Goal: Task Accomplishment & Management: Use online tool/utility

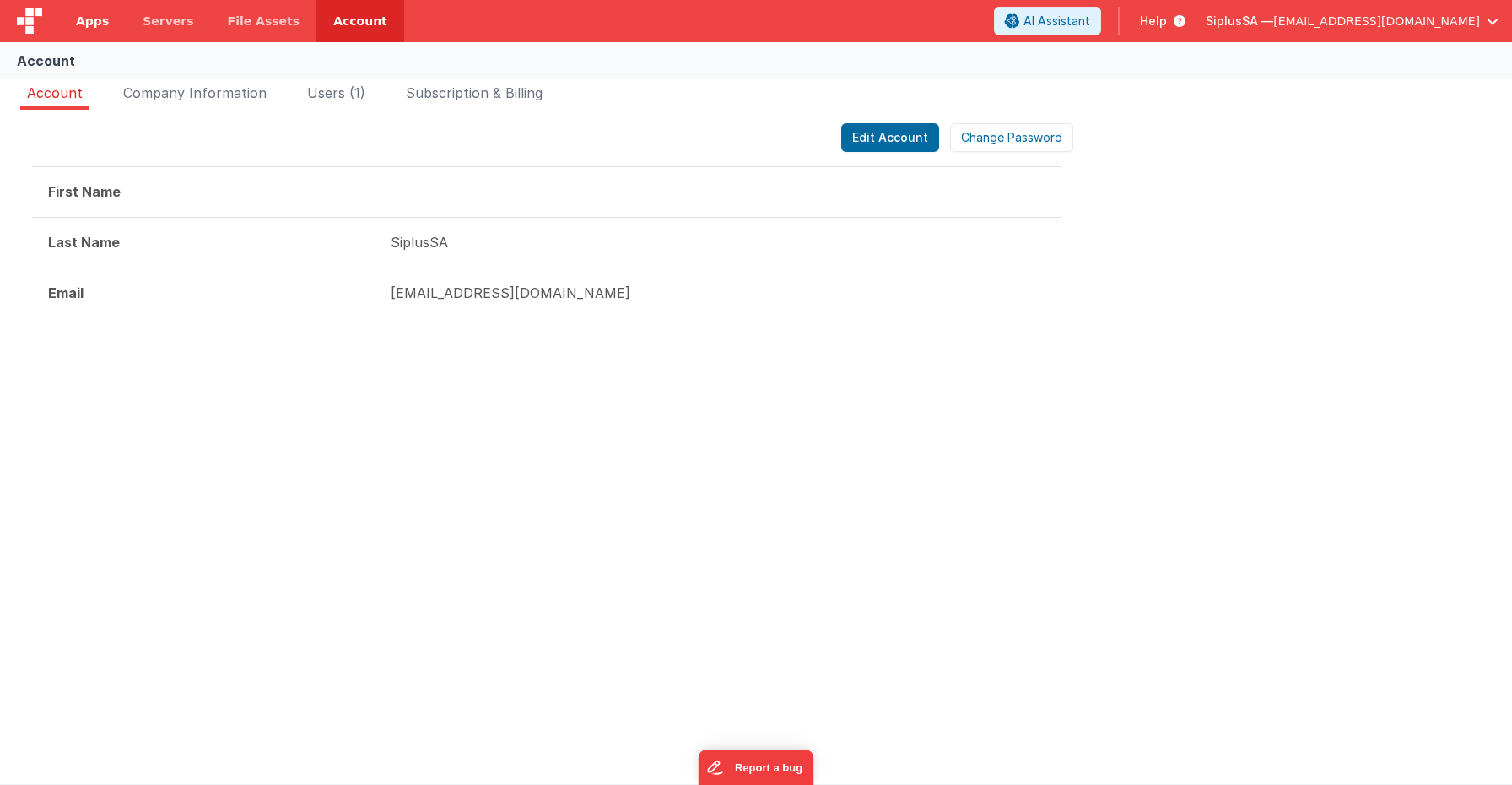
click at [102, 18] on span "Apps" at bounding box center [92, 21] width 33 height 17
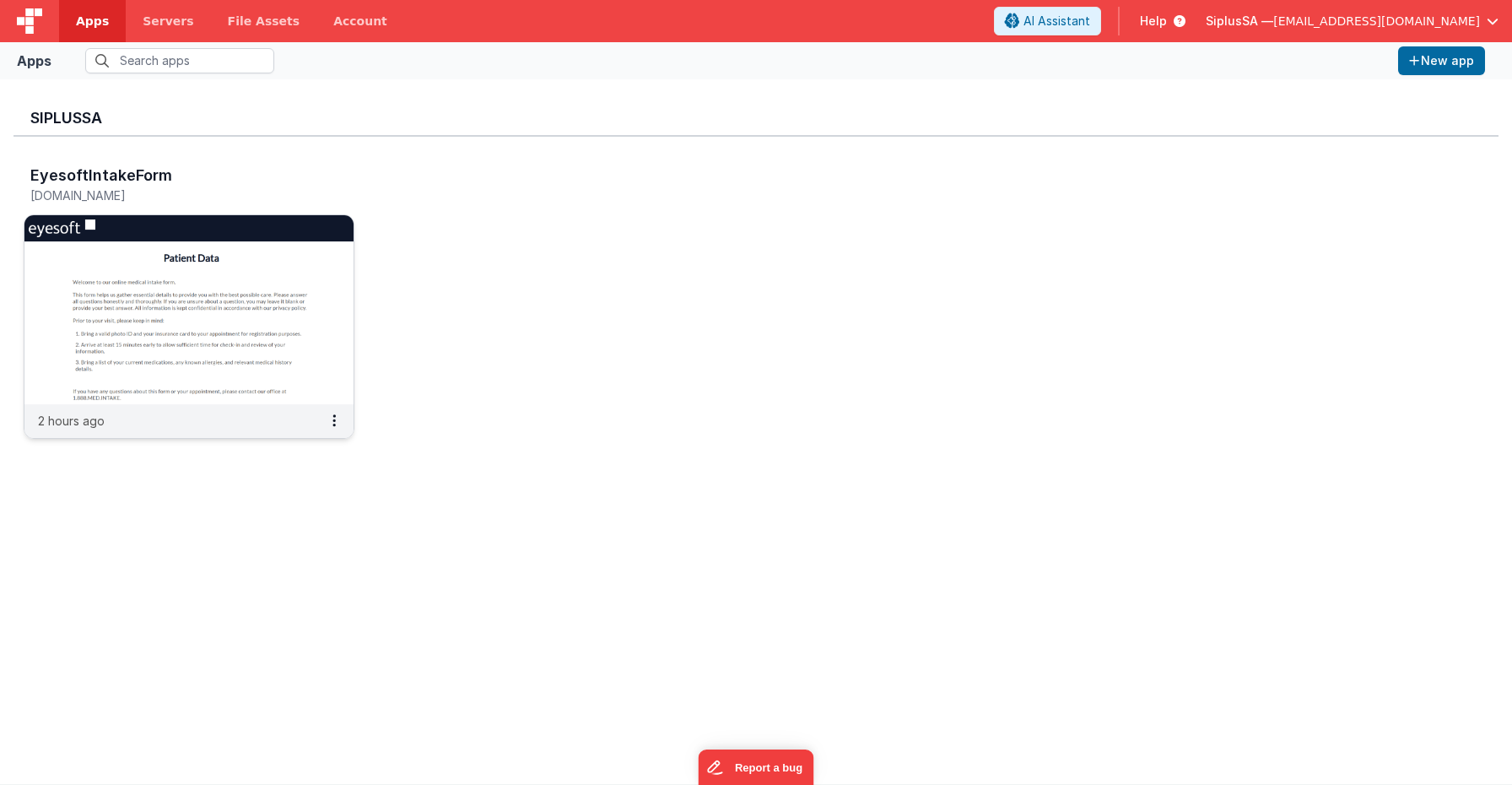
click at [287, 288] on img at bounding box center [189, 310] width 329 height 190
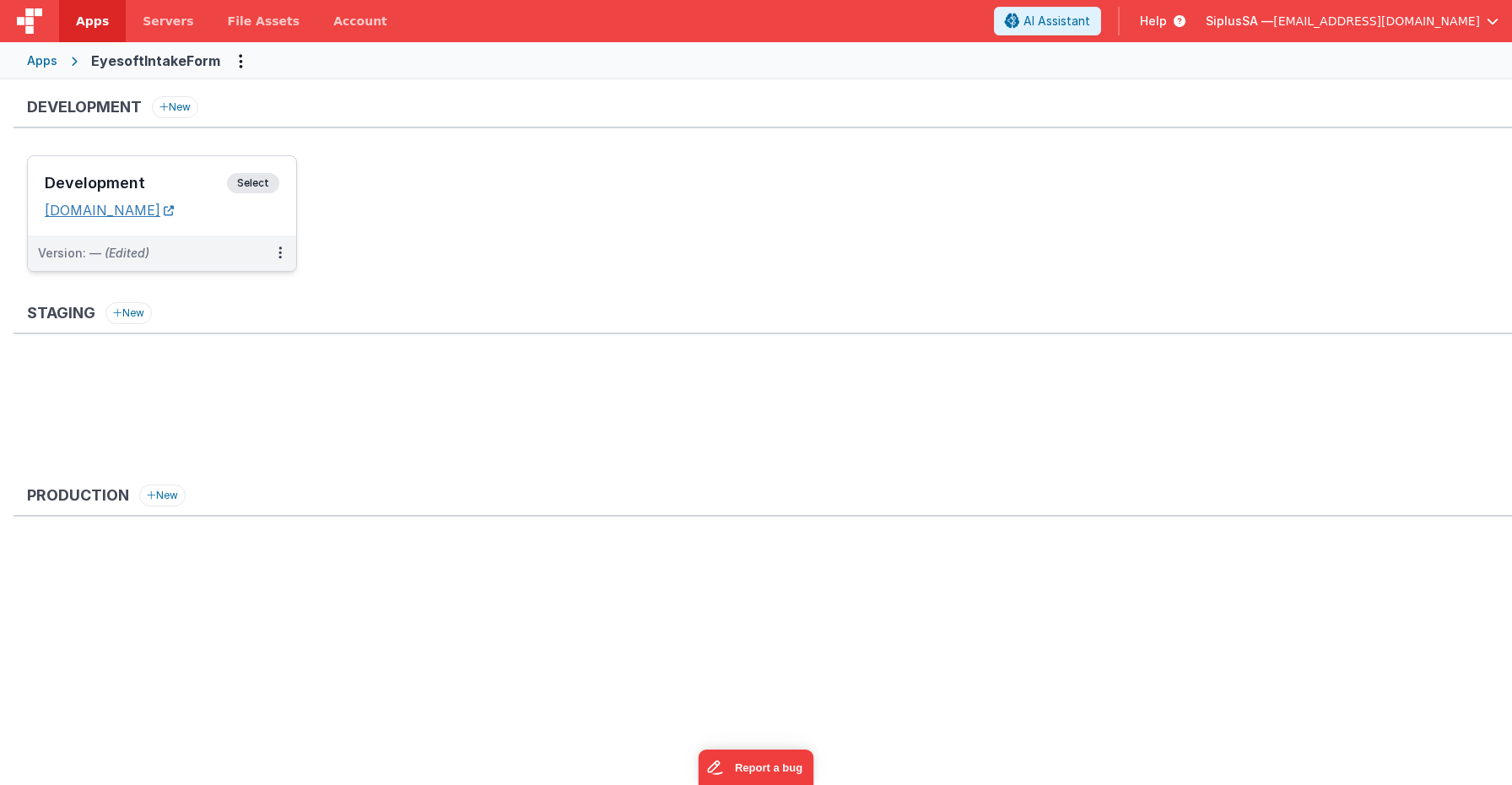
click at [174, 203] on link "[DOMAIN_NAME]" at bounding box center [109, 210] width 129 height 17
click at [199, 187] on h3 "Development" at bounding box center [135, 183] width 182 height 17
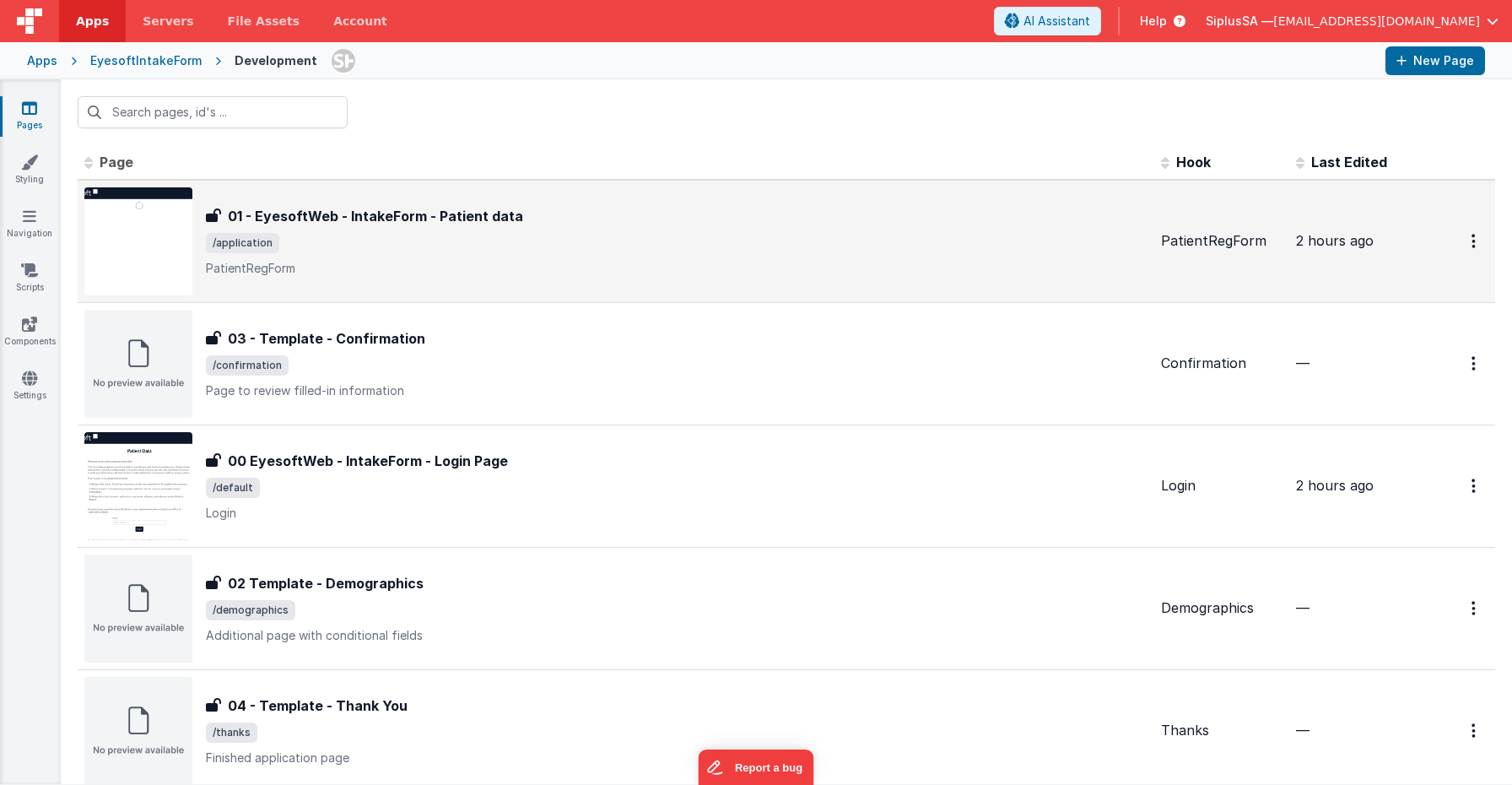
click at [437, 273] on p "PatientRegForm" at bounding box center [677, 268] width 942 height 17
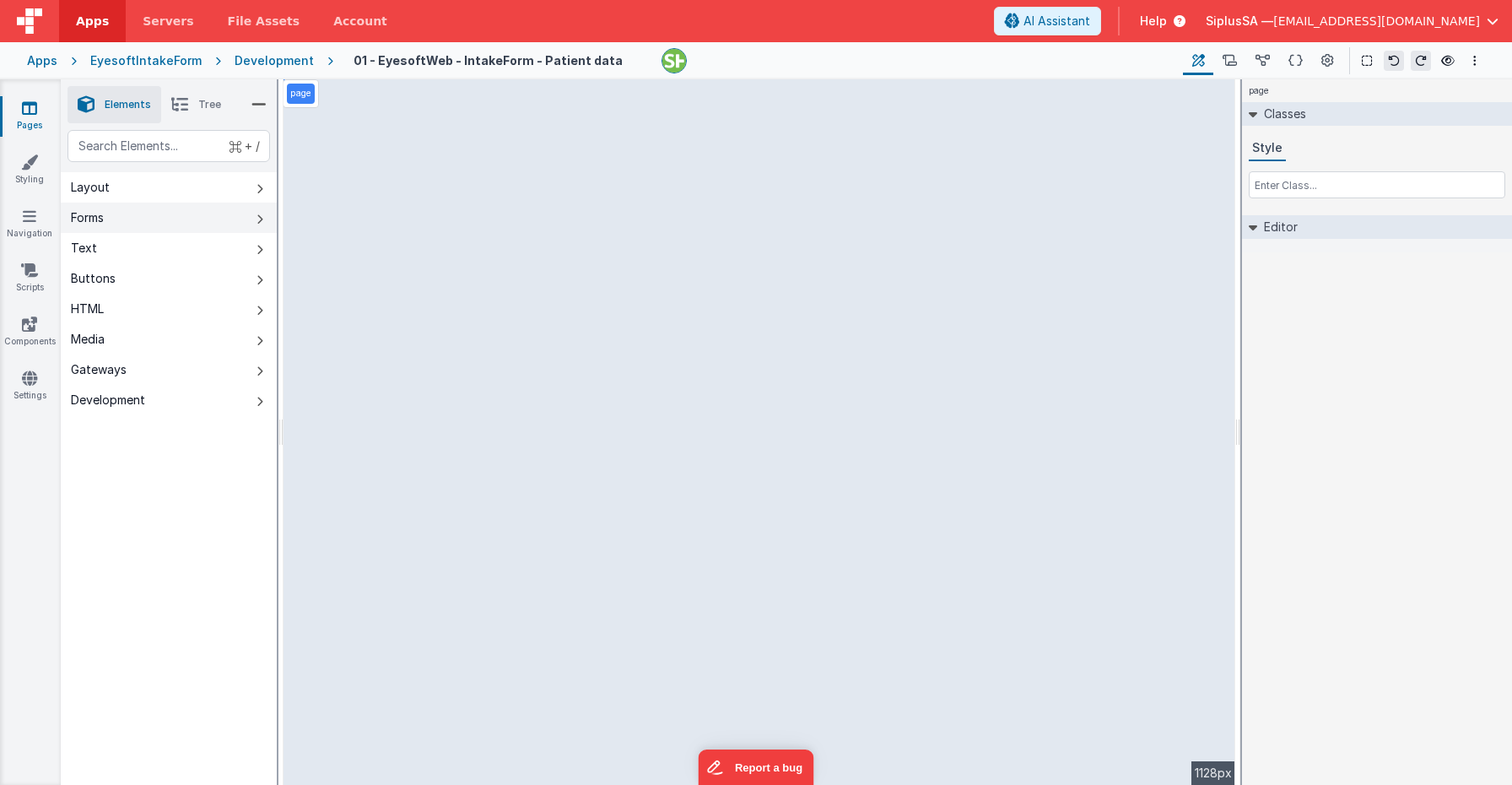
click at [216, 219] on button "Forms" at bounding box center [169, 217] width 216 height 31
select select "password"
select select "string"
